Goal: Task Accomplishment & Management: Manage account settings

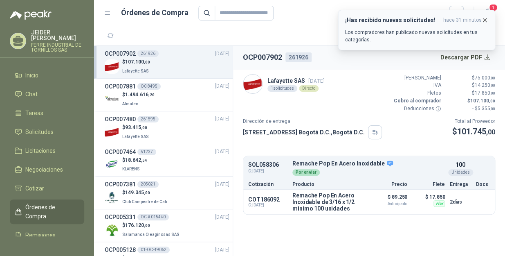
click at [486, 19] on icon "button" at bounding box center [484, 20] width 7 height 7
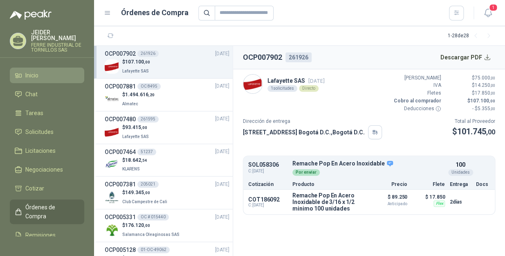
click at [55, 71] on li "Inicio" at bounding box center [47, 75] width 65 height 9
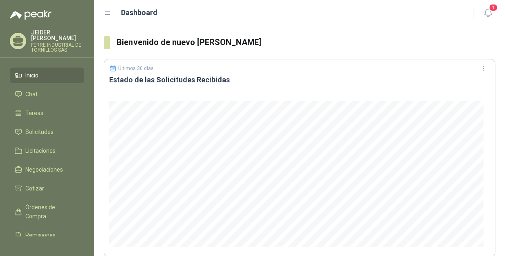
click at [41, 117] on ul "Inicio Chat Tareas Solicitudes Licitaciones Negociaciones Cotizar Órdenes de Co…" at bounding box center [47, 151] width 94 height 168
click at [36, 128] on span "Solicitudes" at bounding box center [39, 131] width 28 height 9
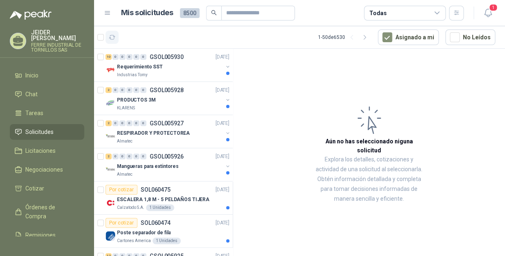
click at [110, 32] on button "button" at bounding box center [111, 37] width 13 height 13
click at [46, 72] on li "Inicio" at bounding box center [47, 75] width 65 height 9
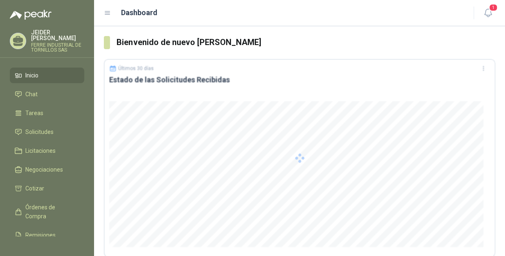
click at [46, 72] on li "Inicio" at bounding box center [47, 75] width 65 height 9
click at [34, 127] on span "Solicitudes" at bounding box center [39, 131] width 28 height 9
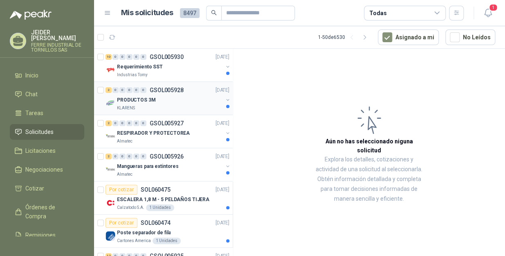
click at [174, 106] on div "KLARENS" at bounding box center [170, 108] width 106 height 7
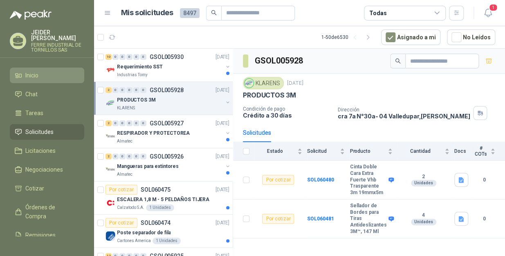
click at [42, 71] on li "Inicio" at bounding box center [47, 75] width 65 height 9
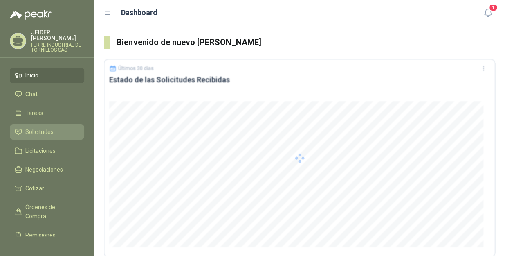
click at [35, 128] on span "Solicitudes" at bounding box center [39, 131] width 28 height 9
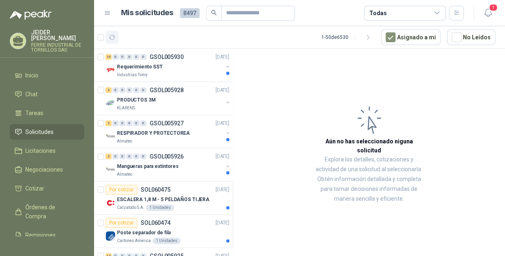
click at [111, 36] on icon "button" at bounding box center [112, 37] width 7 height 7
